Goal: Information Seeking & Learning: Find specific fact

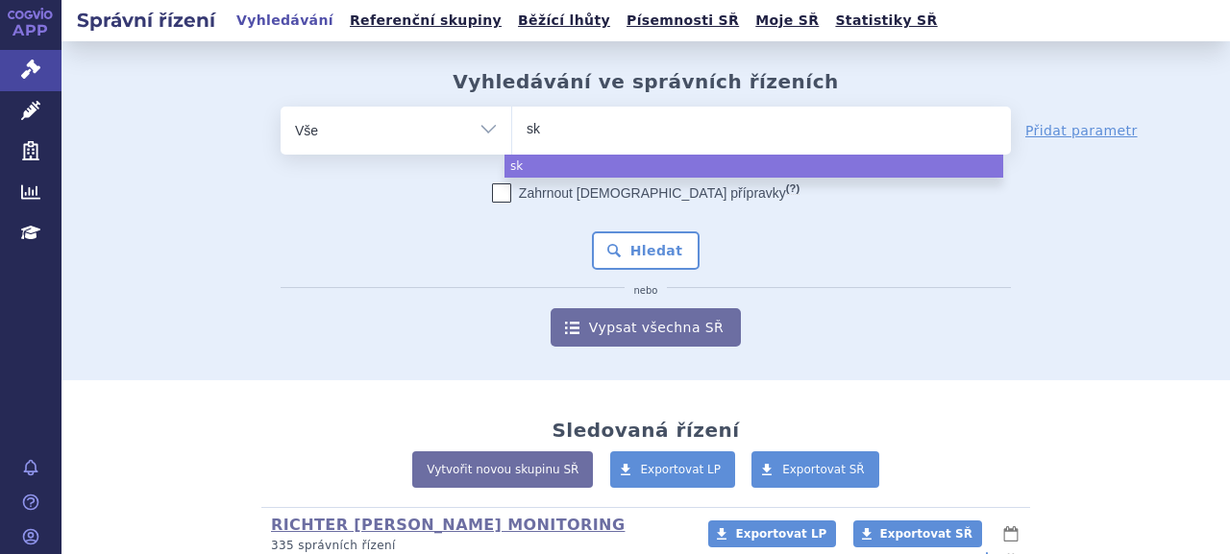
select select
type input "sks"
type input "sk"
type input "s"
type input "sy"
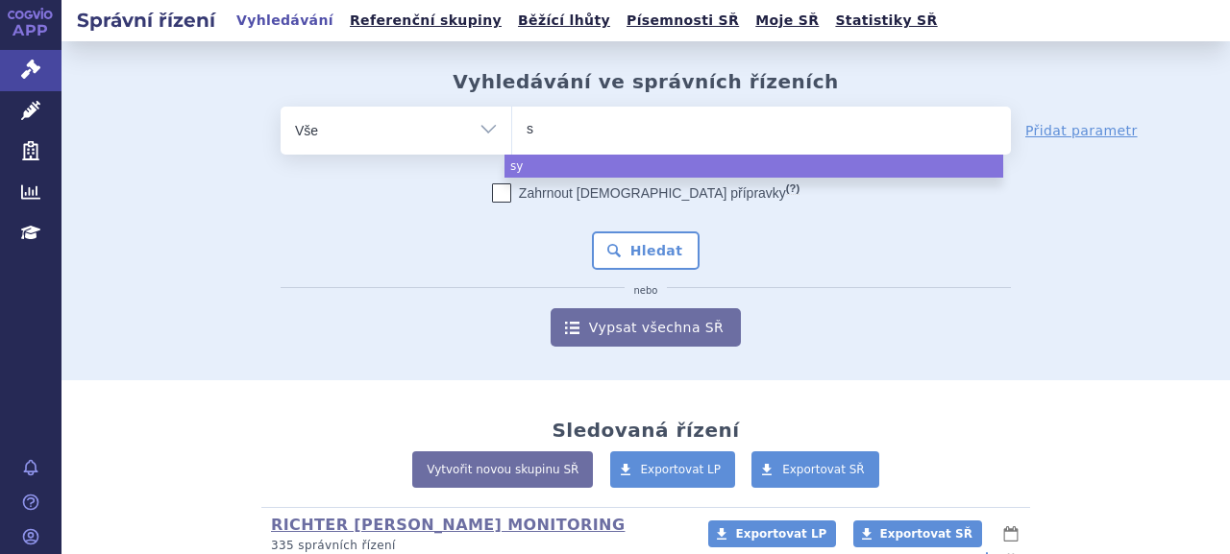
type input "sk"
type input "sky"
type input "skyc"
type input "skyclas"
type input "skyclasr"
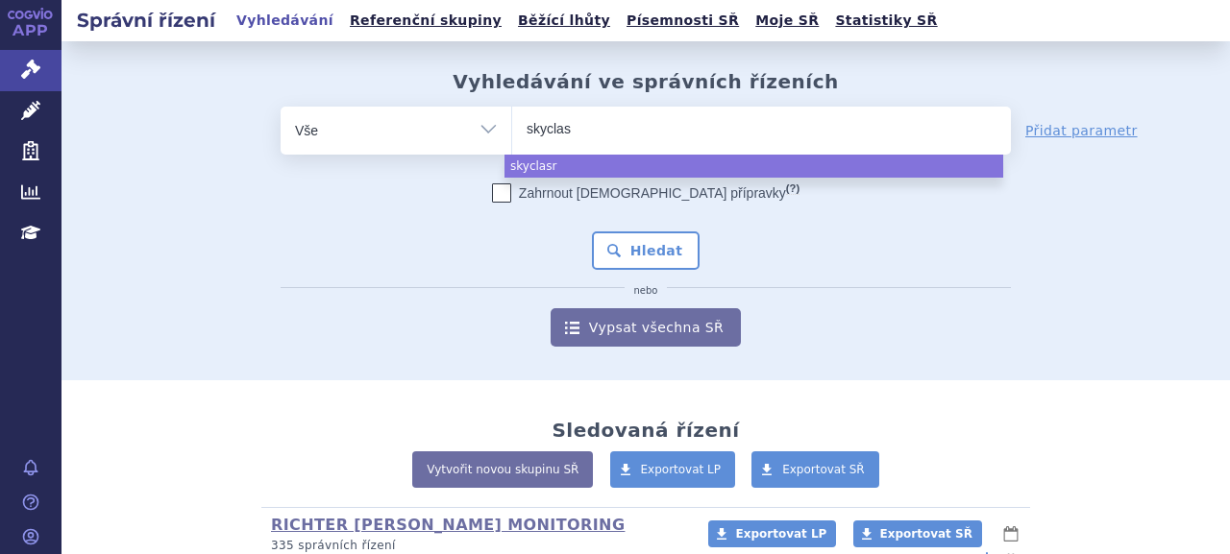
type input "skycla"
type input "skyclr"
type input "skycla"
type input "skyclar"
type input "skyclarys"
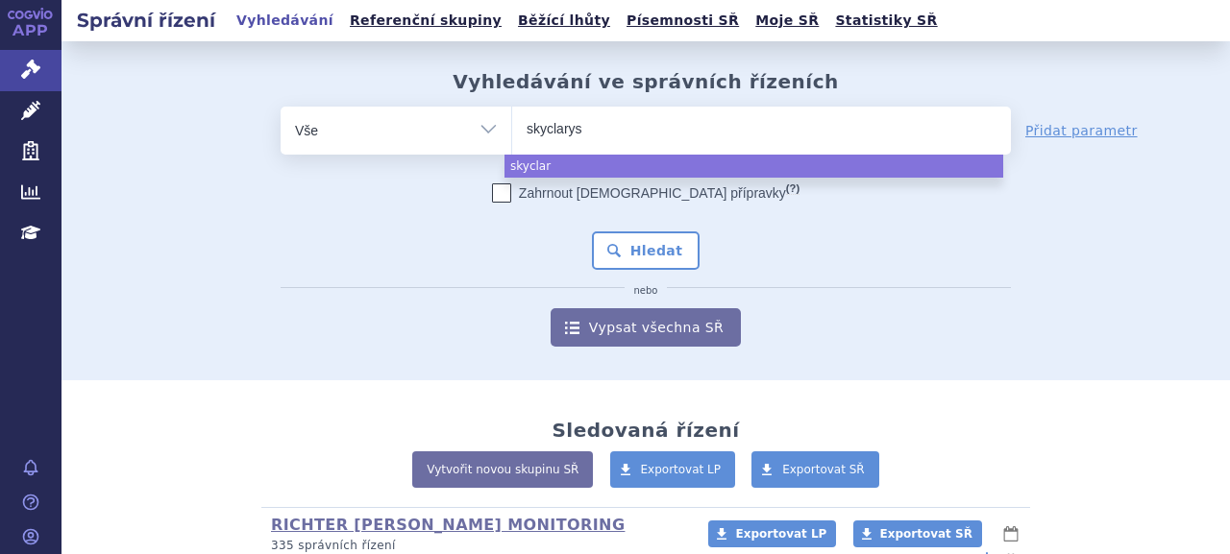
select select "skyclarys"
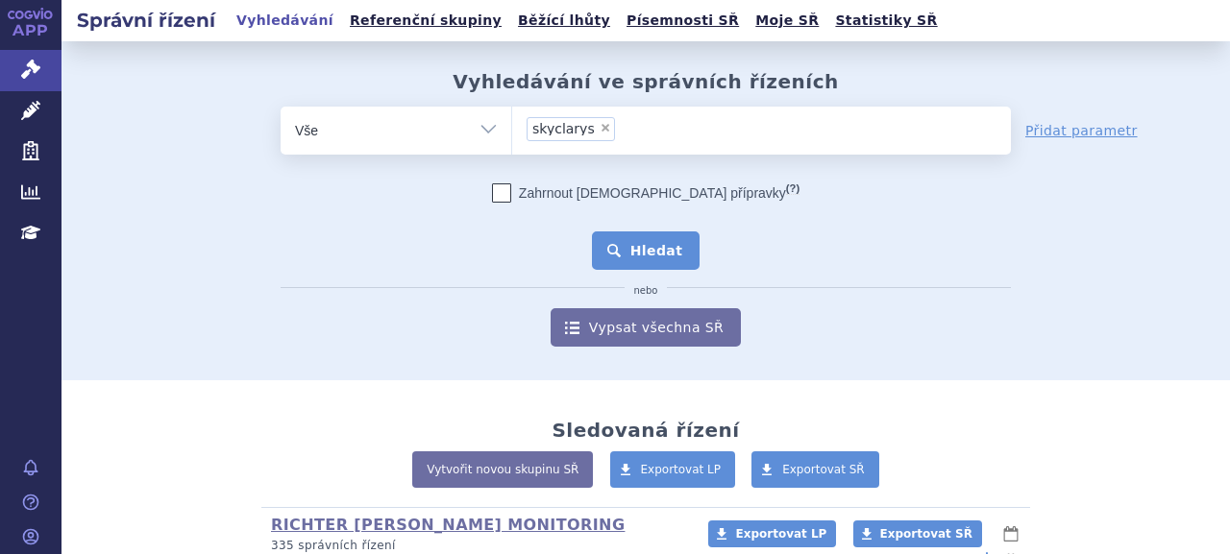
click at [644, 255] on button "Hledat" at bounding box center [646, 251] width 109 height 38
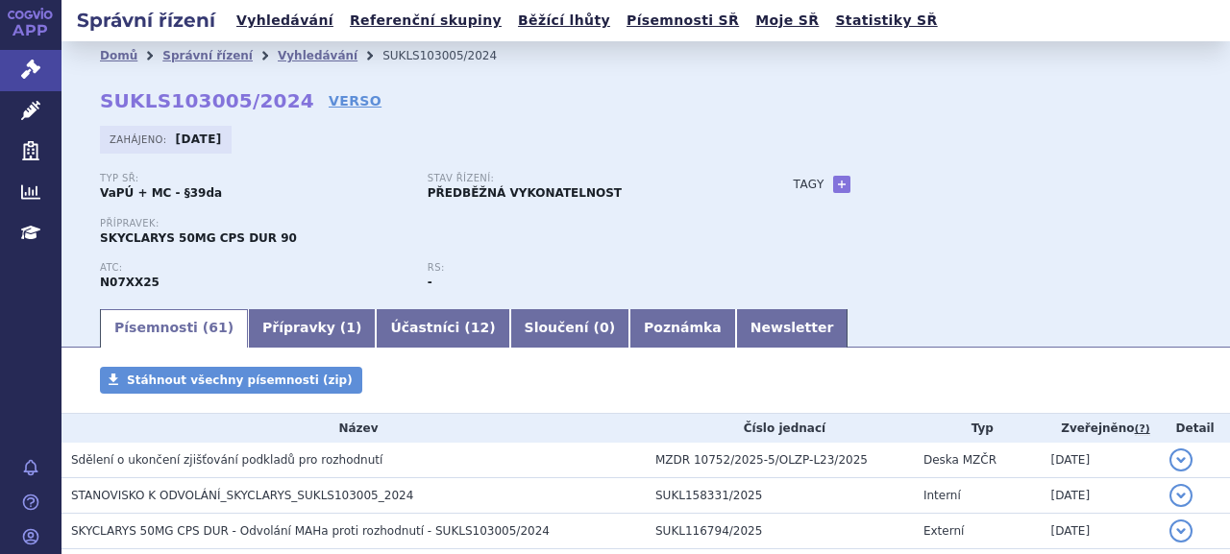
scroll to position [96, 0]
